Goal: Complete application form: Complete application form

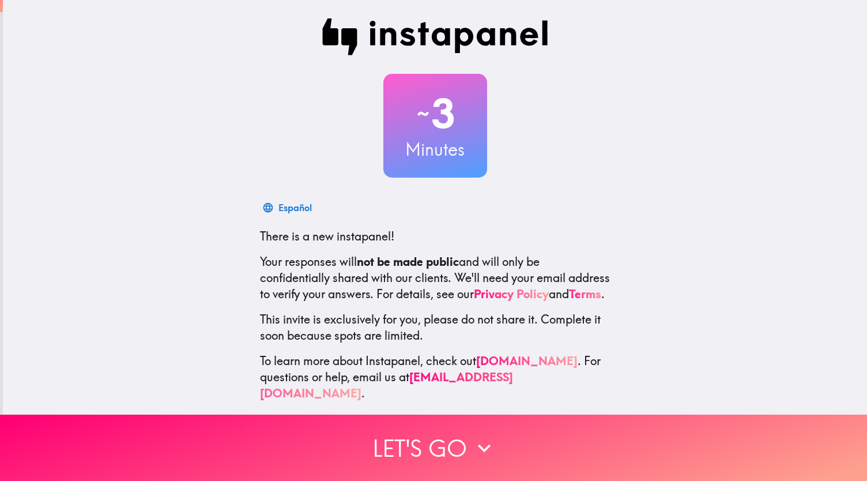
scroll to position [14, 0]
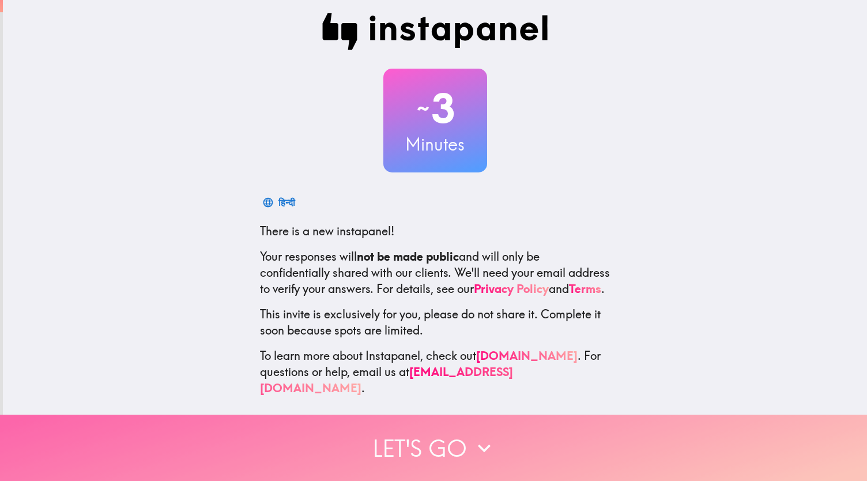
click at [443, 441] on button "Let's go" at bounding box center [433, 447] width 867 height 66
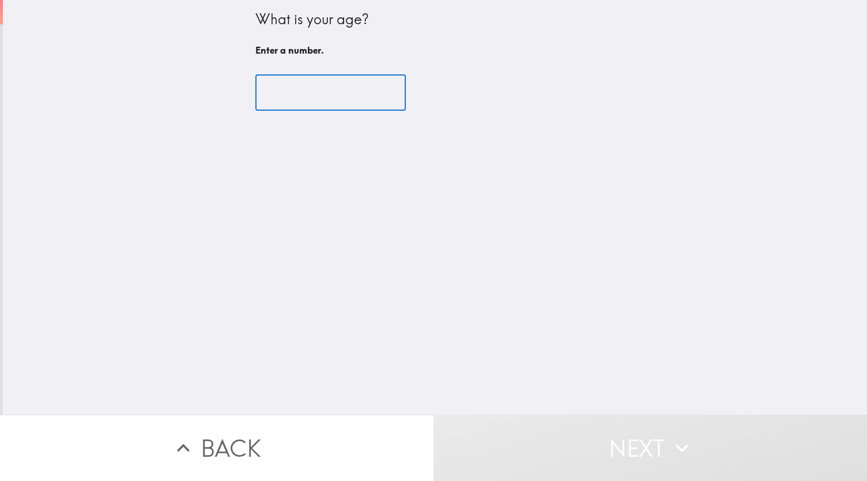
click at [314, 93] on input "number" at bounding box center [330, 93] width 150 height 36
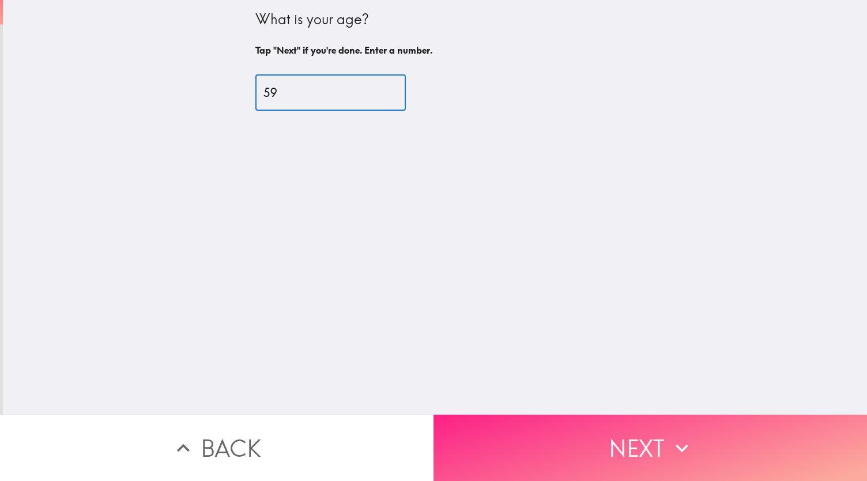
type input "59"
click at [642, 432] on button "Next" at bounding box center [651, 447] width 434 height 66
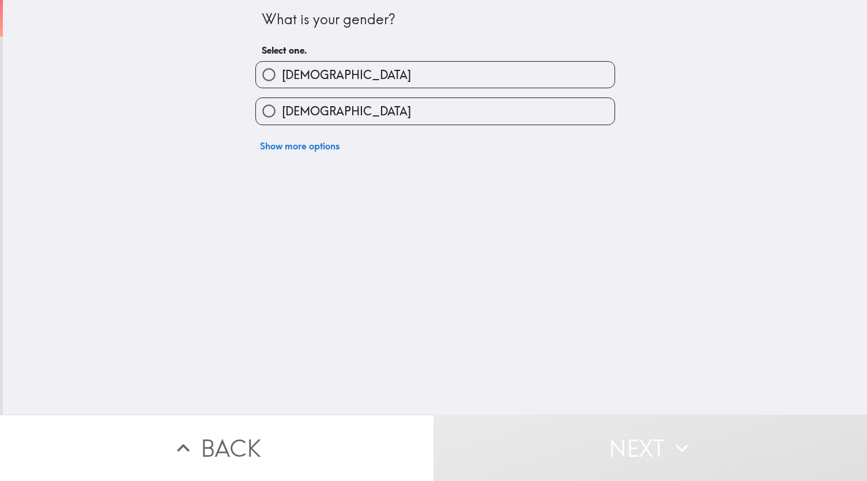
click at [545, 73] on label "[DEMOGRAPHIC_DATA]" at bounding box center [435, 75] width 359 height 26
click at [282, 73] on input "[DEMOGRAPHIC_DATA]" at bounding box center [269, 75] width 26 height 26
radio input "true"
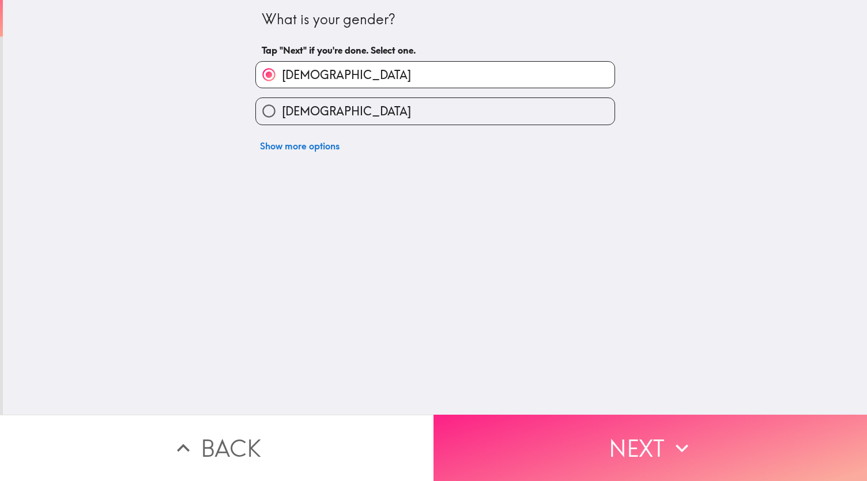
click at [698, 428] on button "Next" at bounding box center [651, 447] width 434 height 66
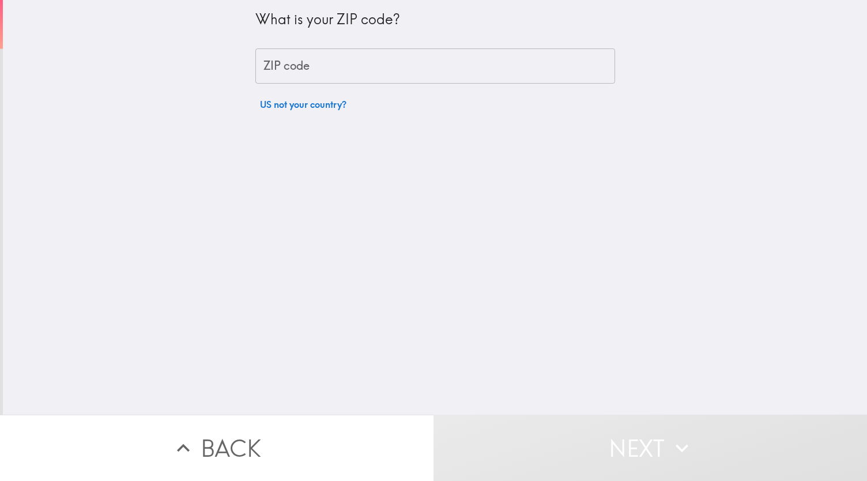
click at [544, 66] on input "ZIP code" at bounding box center [435, 66] width 360 height 36
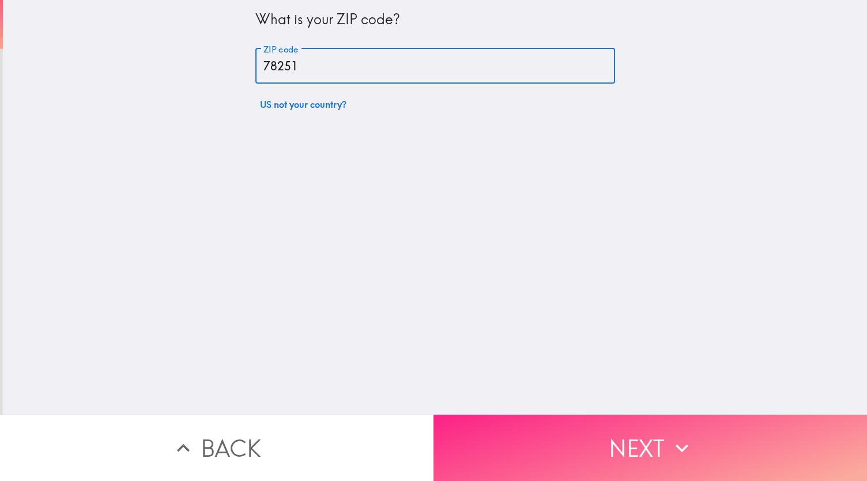
type input "78251"
click at [601, 419] on button "Next" at bounding box center [651, 447] width 434 height 66
